Goal: Information Seeking & Learning: Learn about a topic

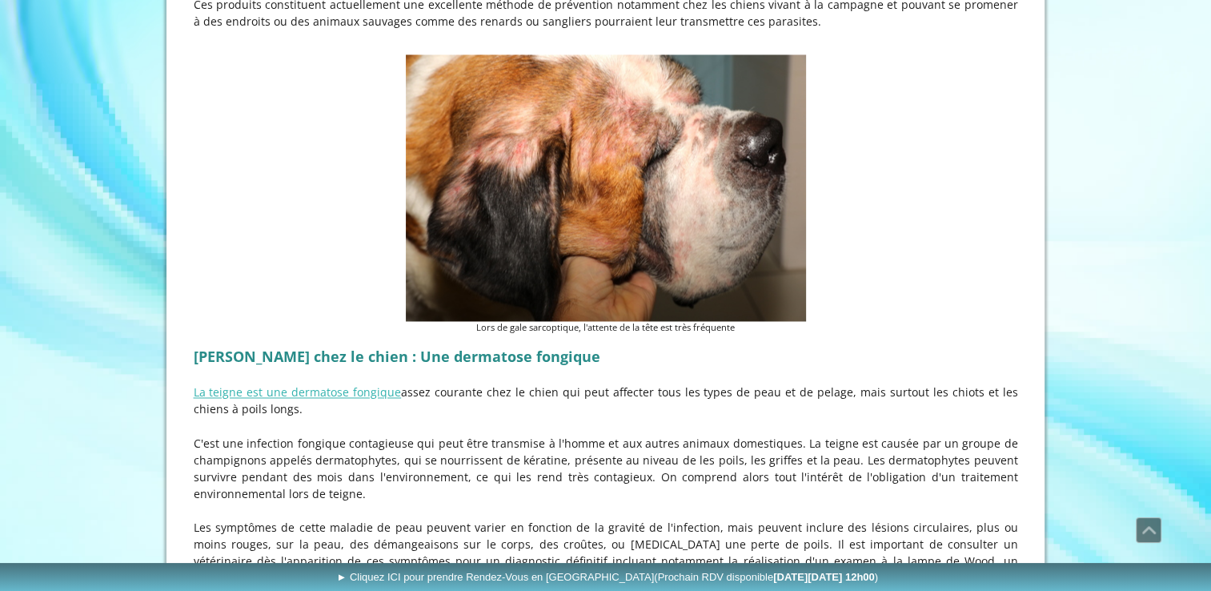
scroll to position [2588, 0]
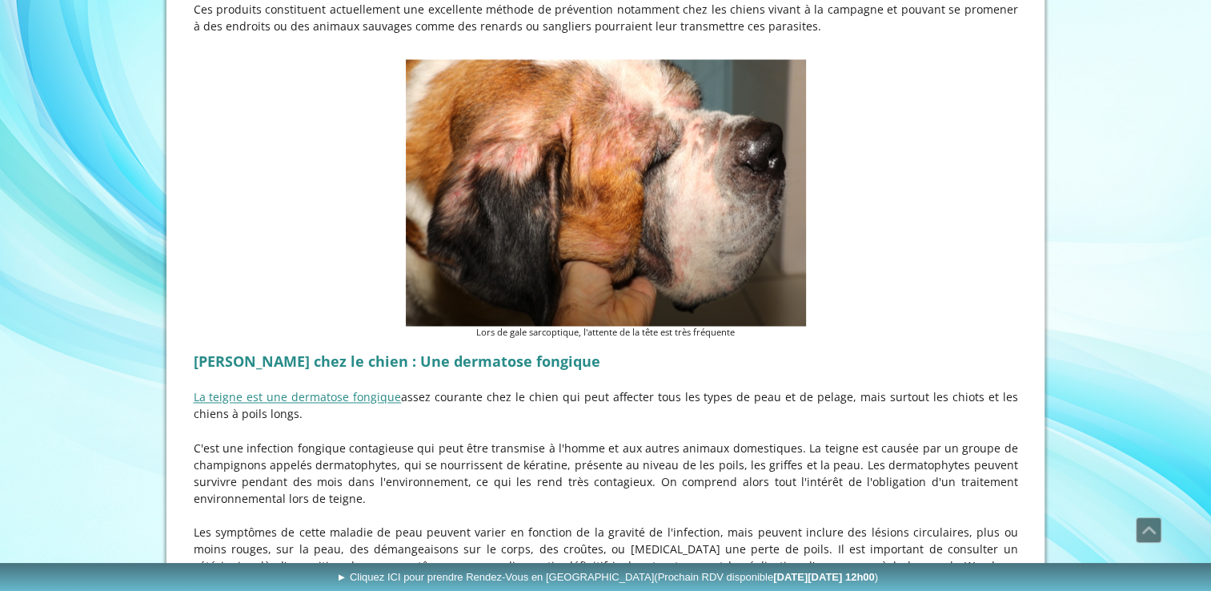
click at [270, 389] on link "La teigne est une dermatose fongique" at bounding box center [298, 396] width 208 height 15
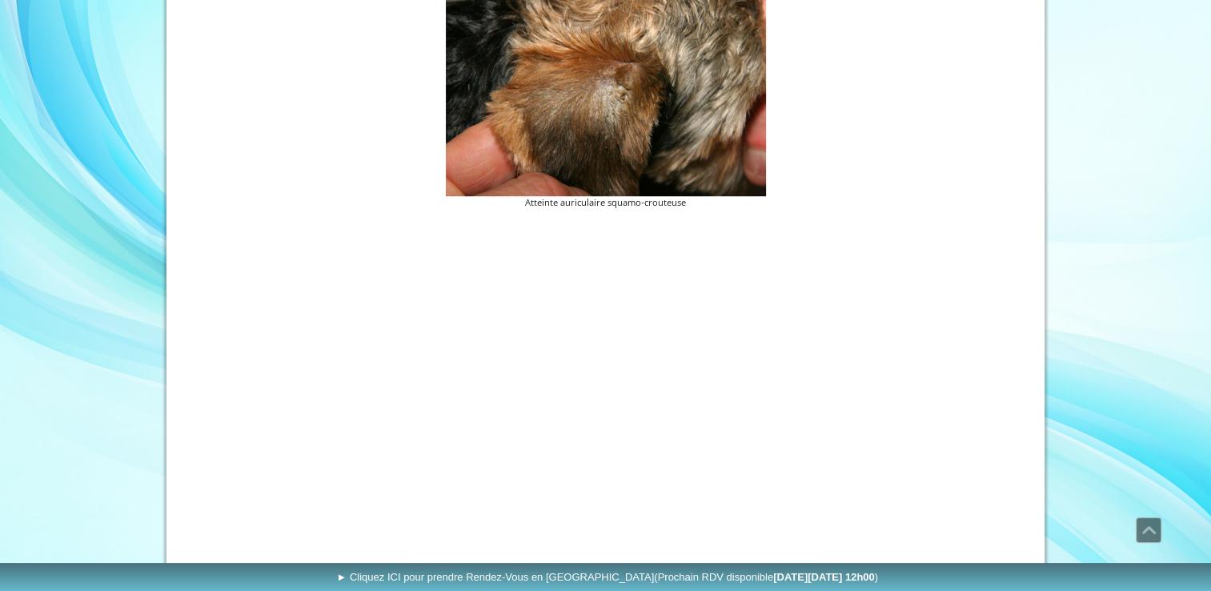
scroll to position [784, 0]
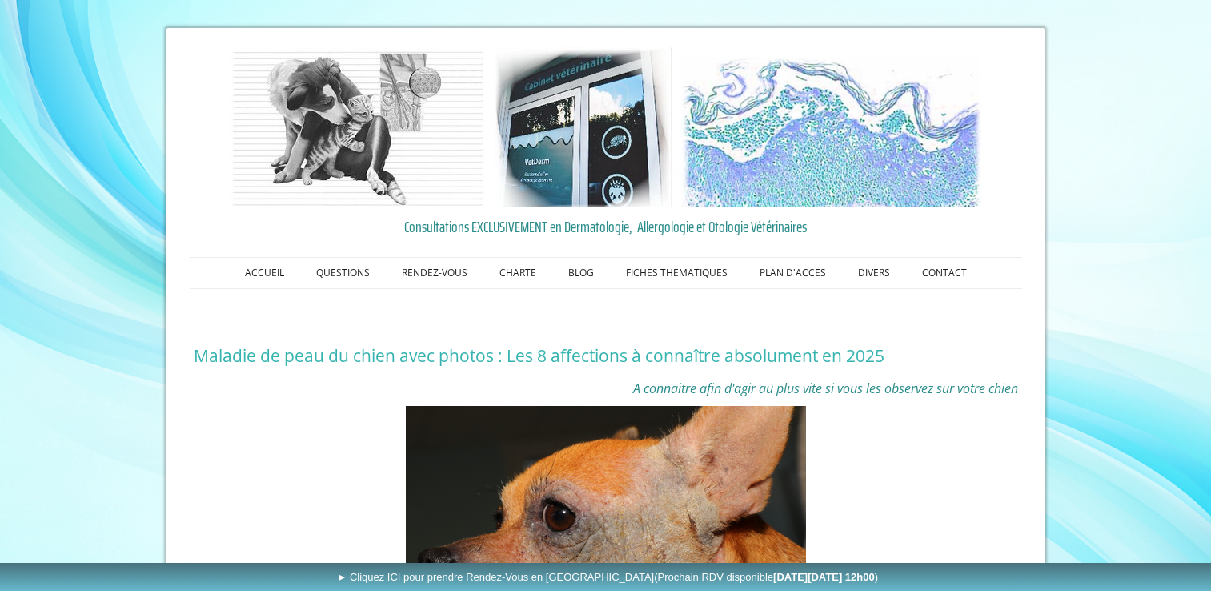
scroll to position [2587, 0]
